Goal: Task Accomplishment & Management: Complete application form

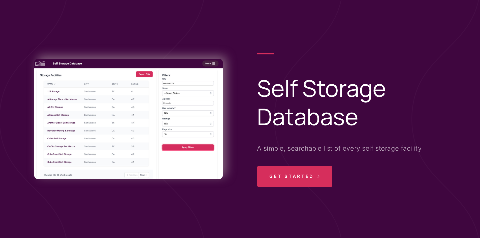
click at [304, 185] on span "Get Started" at bounding box center [292, 176] width 45 height 21
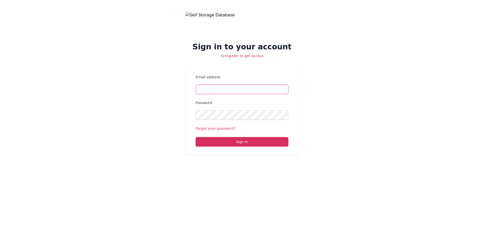
click at [247, 88] on input "Email address" at bounding box center [242, 90] width 93 height 10
click at [130, 149] on div "Sign in to your account Or register to get access Email address Password Forgot…" at bounding box center [242, 83] width 484 height 167
